Goal: Information Seeking & Learning: Learn about a topic

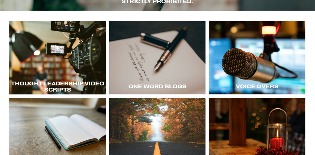
scroll to position [73, 0]
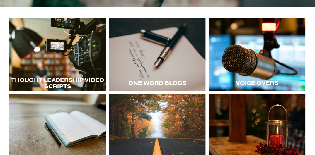
click at [66, 59] on div at bounding box center [57, 55] width 97 height 74
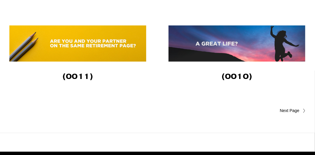
scroll to position [945, 0]
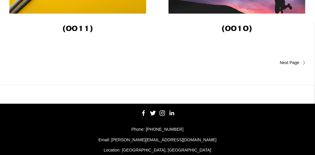
click at [289, 59] on span "Older Posts" at bounding box center [278, 62] width 41 height 7
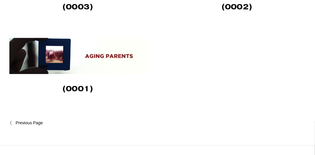
scroll to position [475, 0]
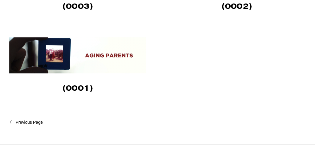
click at [26, 119] on span "Newer Posts" at bounding box center [41, 122] width 51 height 7
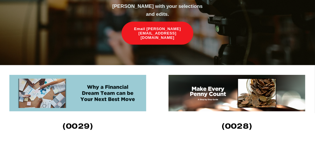
scroll to position [122, 0]
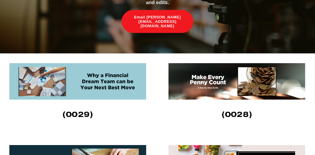
click at [82, 77] on img at bounding box center [78, 81] width 138 height 37
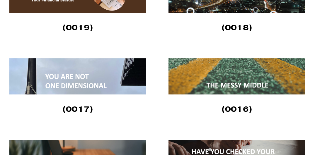
scroll to position [614, 0]
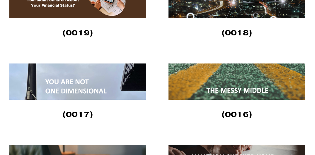
click at [228, 80] on img at bounding box center [237, 82] width 138 height 36
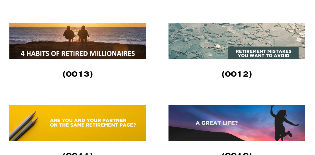
scroll to position [770, 0]
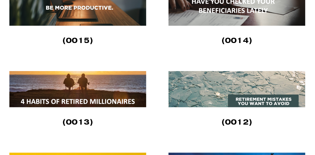
click at [66, 89] on img at bounding box center [78, 89] width 138 height 36
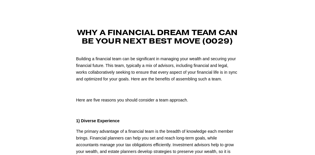
scroll to position [6, 0]
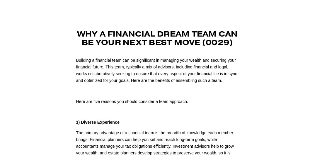
click at [134, 61] on p "Building a financial team can be significant in managing your wealth and securi…" at bounding box center [157, 70] width 163 height 27
click at [159, 135] on p "The primary advantage of a financial team is the breadth of knowledge each memb…" at bounding box center [157, 146] width 163 height 33
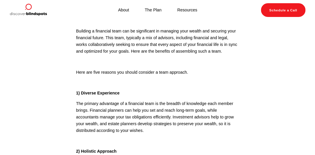
scroll to position [0, 0]
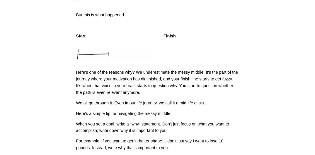
scroll to position [105, 0]
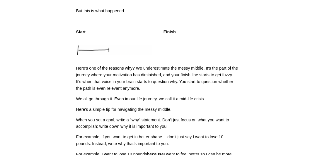
click at [114, 99] on p "We all go through it. Even in our life journey, we call it a mid-life crisis." at bounding box center [157, 99] width 163 height 7
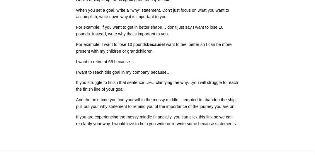
scroll to position [218, 0]
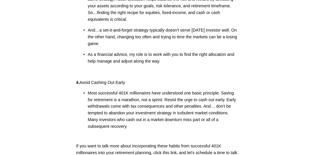
scroll to position [278, 0]
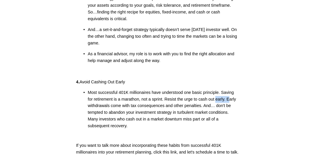
drag, startPoint x: 226, startPoint y: 100, endPoint x: 214, endPoint y: 102, distance: 12.4
click at [214, 102] on p "Most successful 401K millionaires have understood one basic principle. Saving f…" at bounding box center [163, 110] width 151 height 40
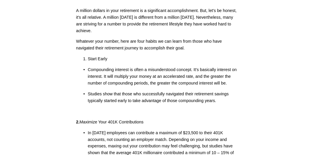
scroll to position [57, 0]
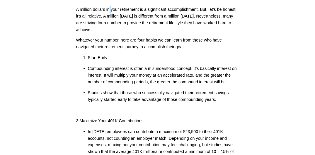
click at [110, 9] on p "A million dollars in your retirement is a significant accomplishment. But, let'…" at bounding box center [157, 19] width 163 height 27
click at [232, 69] on p "Compounding interest is often a misunderstood concept. It's basically interest …" at bounding box center [163, 75] width 151 height 20
click at [103, 76] on p "Compounding interest is often a misunderstood concept. It's basically interest …" at bounding box center [163, 75] width 151 height 20
click at [150, 93] on p "Studies show that those who successfully navigated their retirement savings typ…" at bounding box center [163, 96] width 151 height 13
click at [186, 93] on p "Studies show that those who successfully navigated their retirement savings typ…" at bounding box center [163, 96] width 151 height 13
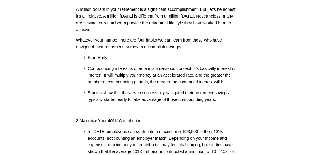
click at [194, 93] on p "Studies show that those who successfully navigated their retirement savings typ…" at bounding box center [163, 96] width 151 height 13
